Goal: Task Accomplishment & Management: Complete application form

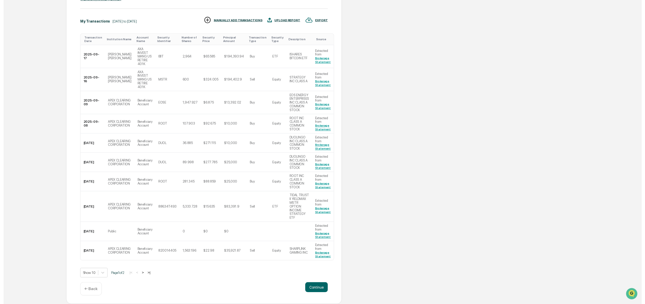
scroll to position [142, 0]
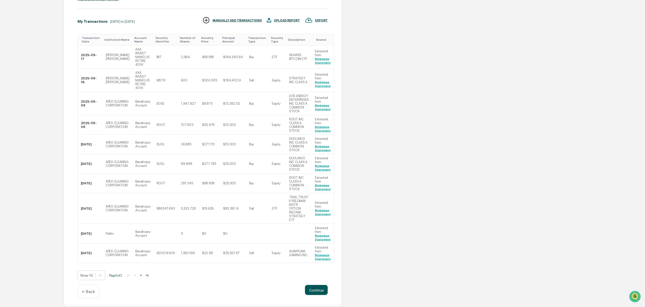
click at [315, 288] on button "Continue" at bounding box center [316, 290] width 23 height 10
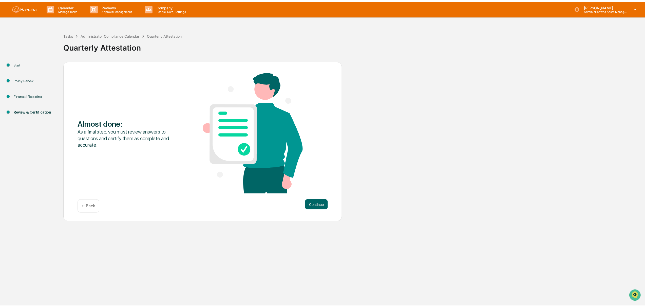
scroll to position [0, 0]
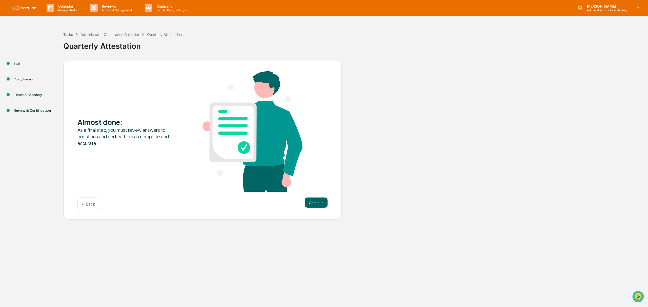
click at [90, 200] on div "← Back" at bounding box center [88, 204] width 22 height 13
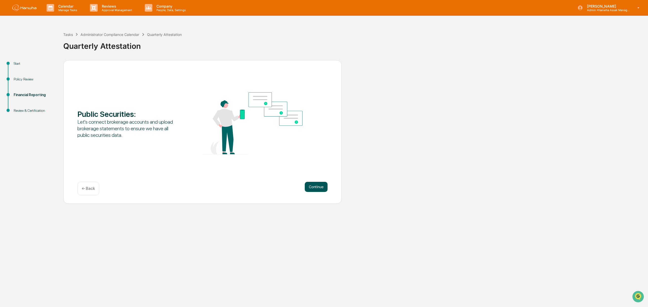
click at [312, 186] on button "Continue" at bounding box center [316, 187] width 23 height 10
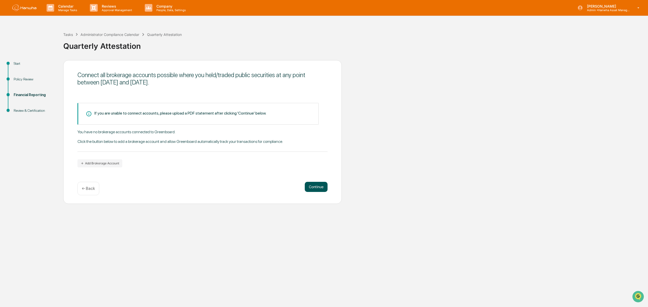
click at [315, 187] on button "Continue" at bounding box center [316, 187] width 23 height 10
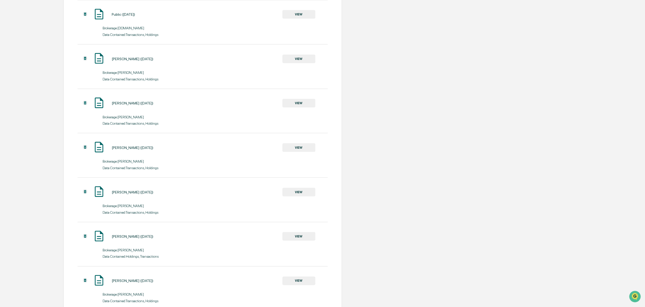
scroll to position [270, 0]
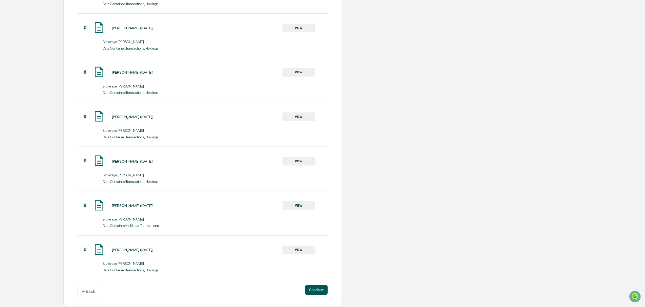
click at [317, 288] on button "Continue" at bounding box center [316, 290] width 23 height 10
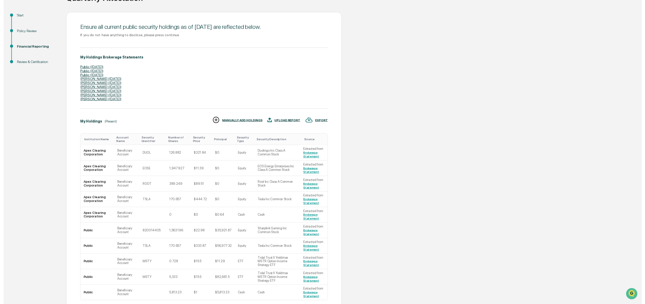
scroll to position [91, 0]
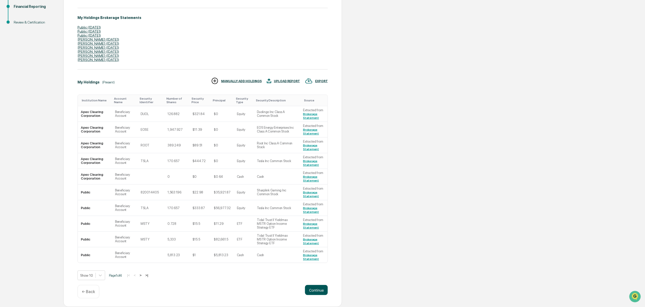
click at [320, 292] on button "Continue" at bounding box center [316, 290] width 23 height 10
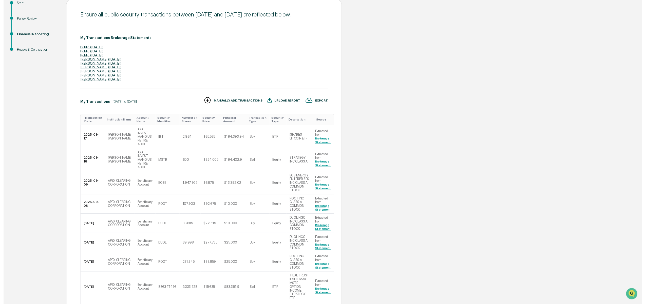
scroll to position [142, 0]
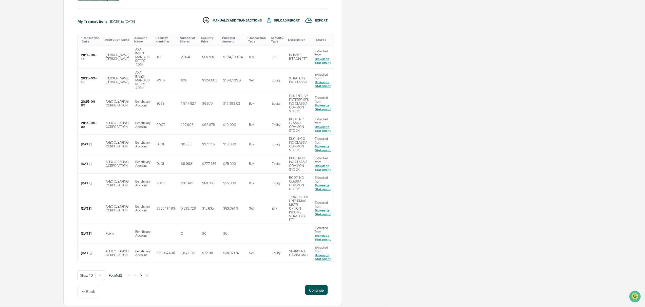
click at [318, 289] on button "Continue" at bounding box center [316, 290] width 23 height 10
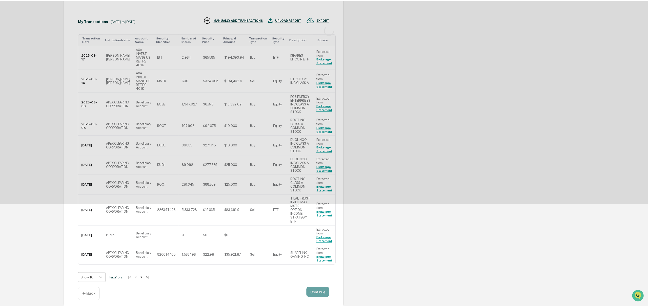
scroll to position [0, 0]
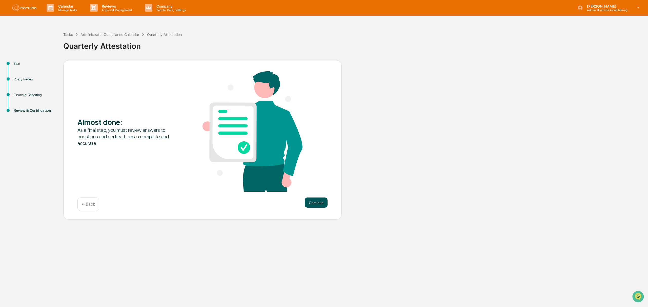
click at [316, 201] on button "Continue" at bounding box center [316, 203] width 23 height 10
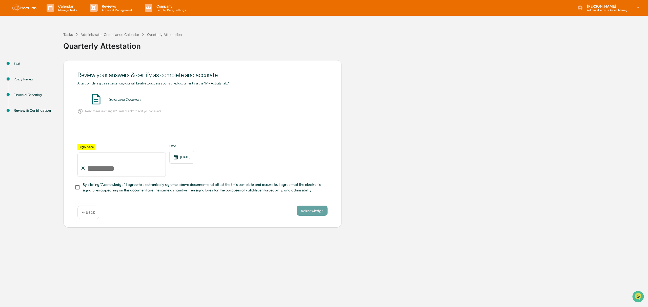
click at [103, 170] on input "Sign here" at bounding box center [121, 165] width 88 height 24
click at [95, 169] on input "Sign here" at bounding box center [121, 165] width 88 height 24
type input "**********"
click at [287, 103] on button "VIEW" at bounding box center [298, 99] width 33 height 9
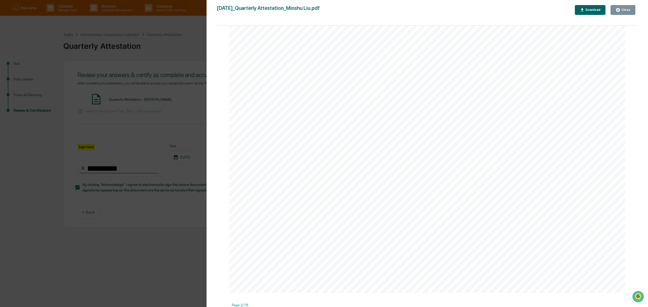
scroll to position [608, 0]
click at [626, 8] on div "Close" at bounding box center [623, 10] width 15 height 5
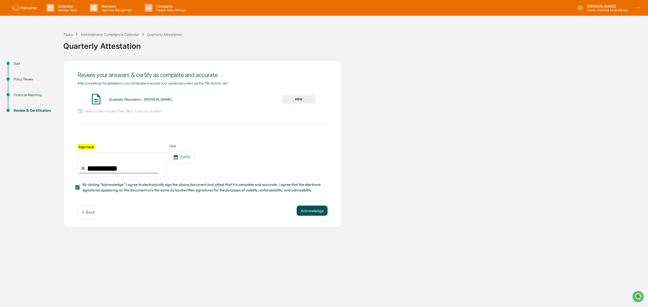
click at [312, 213] on button "Acknowledge" at bounding box center [312, 211] width 31 height 10
